Goal: Transaction & Acquisition: Purchase product/service

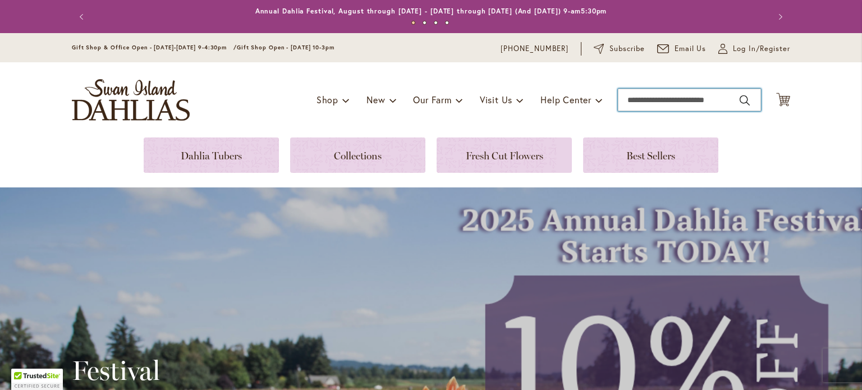
click at [626, 99] on input "Search" at bounding box center [689, 100] width 143 height 22
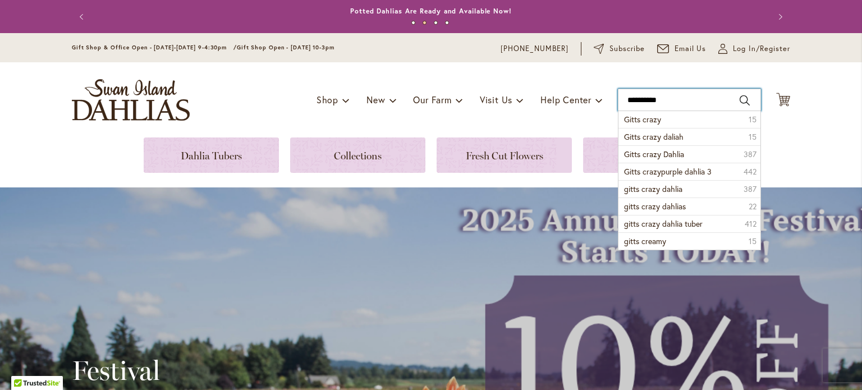
type input "**********"
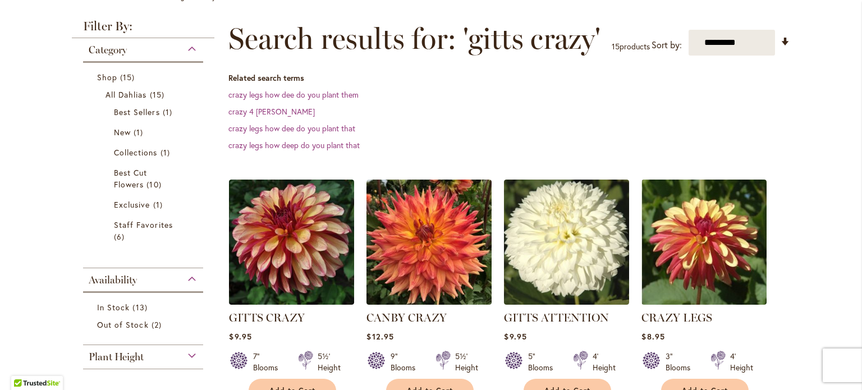
scroll to position [168, 0]
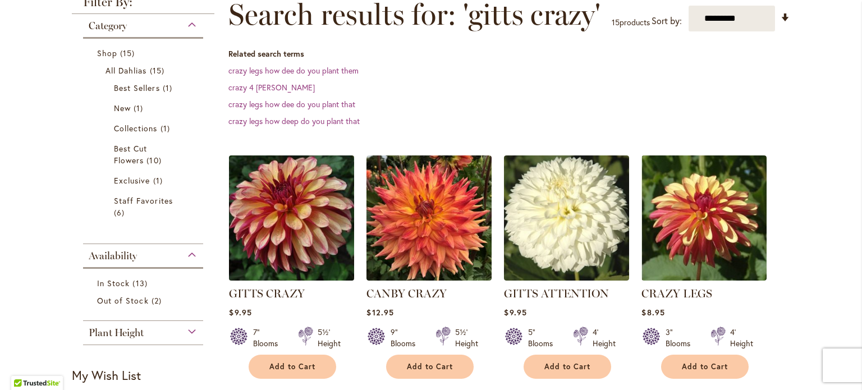
click at [294, 211] on img at bounding box center [291, 217] width 131 height 131
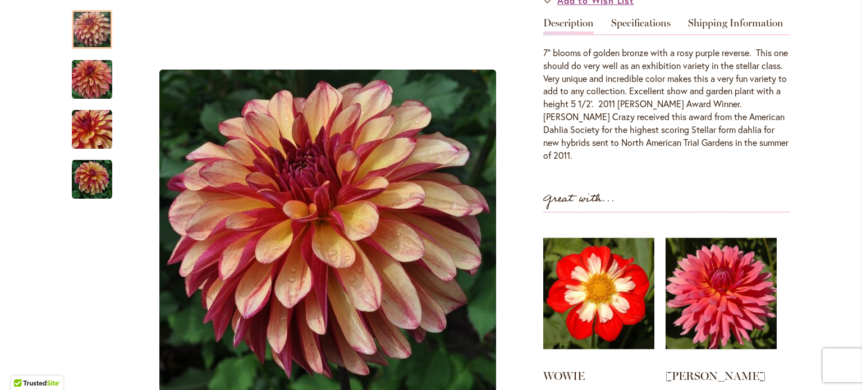
scroll to position [337, 0]
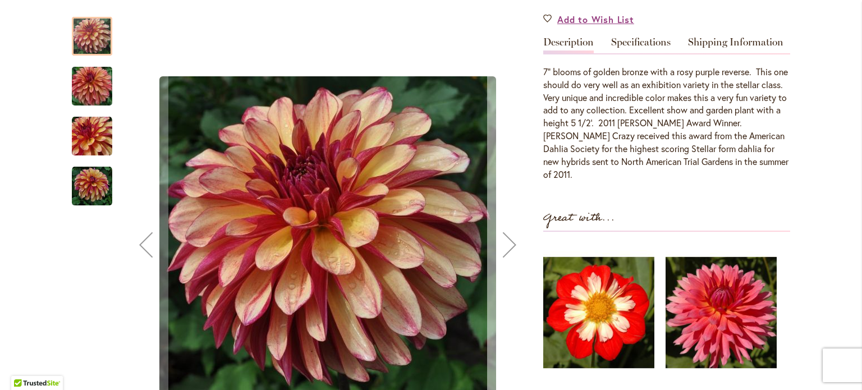
click at [507, 242] on div "Next" at bounding box center [509, 244] width 45 height 45
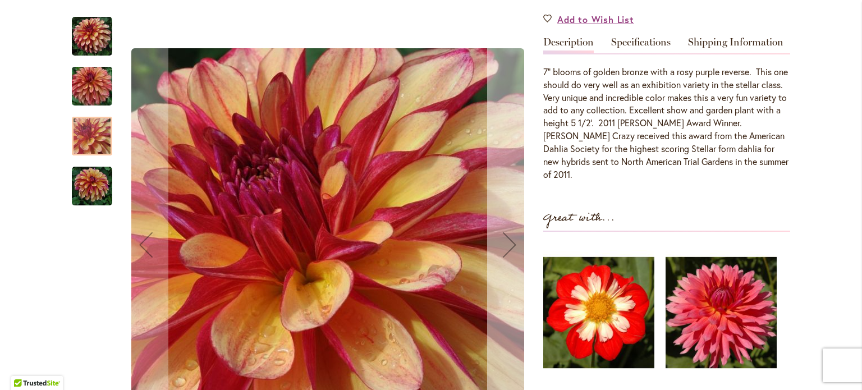
click at [507, 242] on div "Next" at bounding box center [509, 244] width 45 height 45
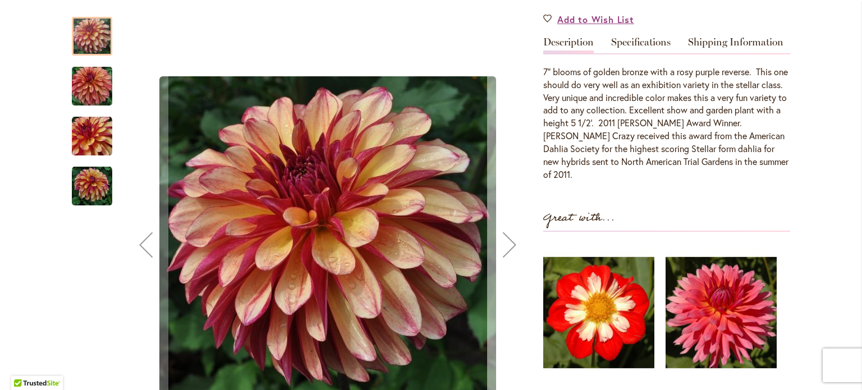
click at [507, 242] on div "Next" at bounding box center [509, 244] width 45 height 45
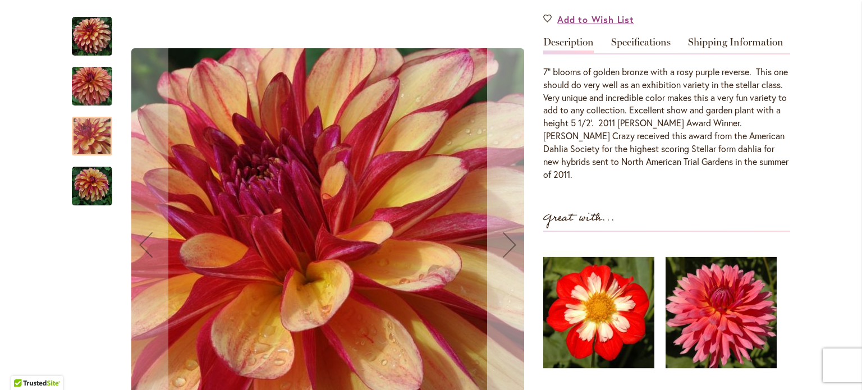
click at [507, 242] on div "Next" at bounding box center [509, 244] width 45 height 45
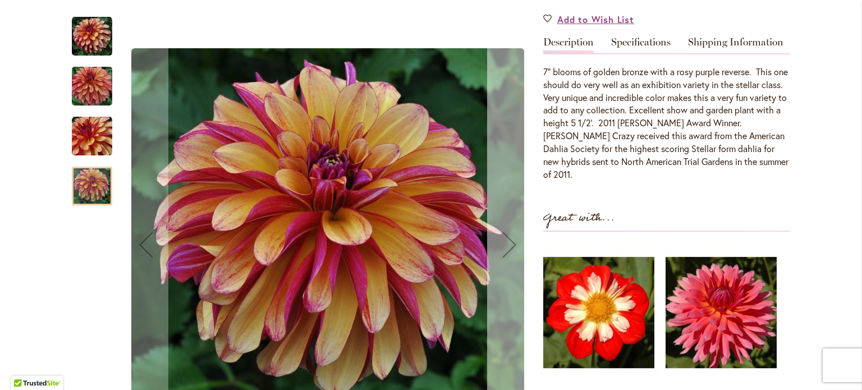
click at [507, 242] on div "Next" at bounding box center [509, 244] width 45 height 45
